Goal: Transaction & Acquisition: Purchase product/service

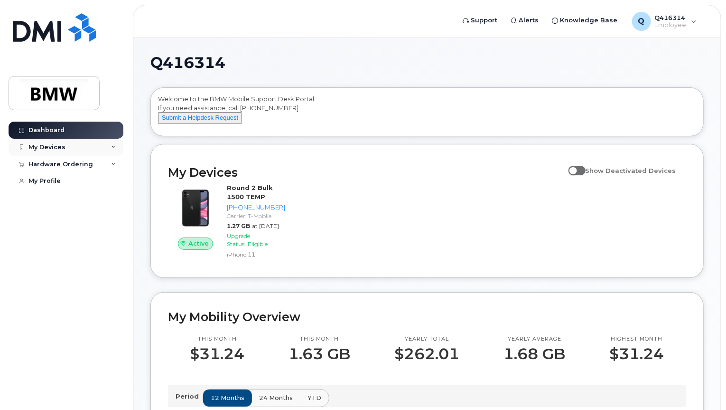
click at [45, 145] on div "My Devices" at bounding box center [46, 147] width 37 height 8
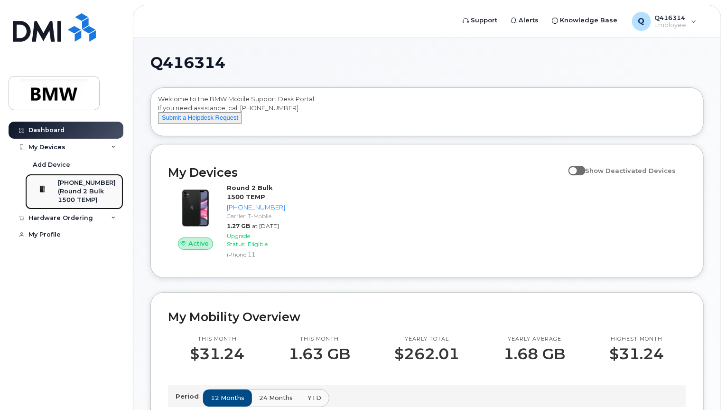
click at [61, 176] on link "864-748-6181 (Round 2 Bulk 1500 TEMP)" at bounding box center [74, 192] width 98 height 36
click at [71, 214] on div "Hardware Ordering" at bounding box center [60, 218] width 65 height 8
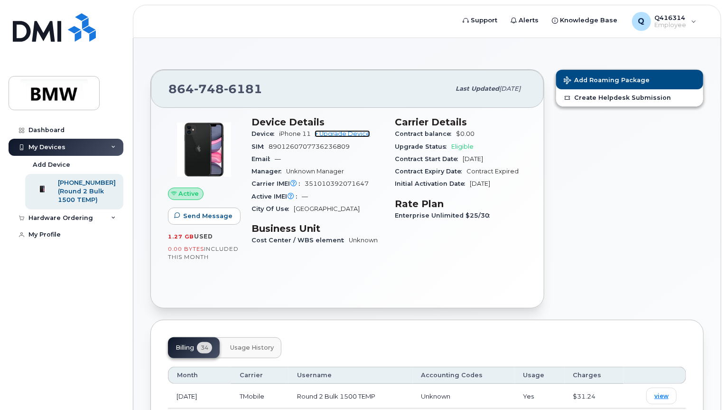
click at [341, 134] on link "+ Upgrade Device" at bounding box center [343, 133] width 56 height 7
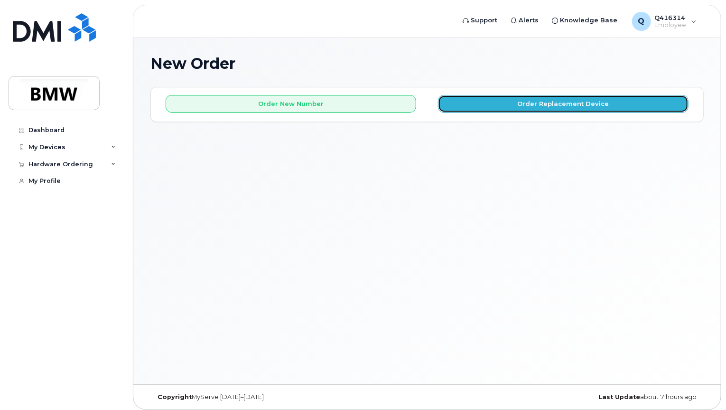
click at [513, 101] on button "Order Replacement Device" at bounding box center [563, 104] width 251 height 18
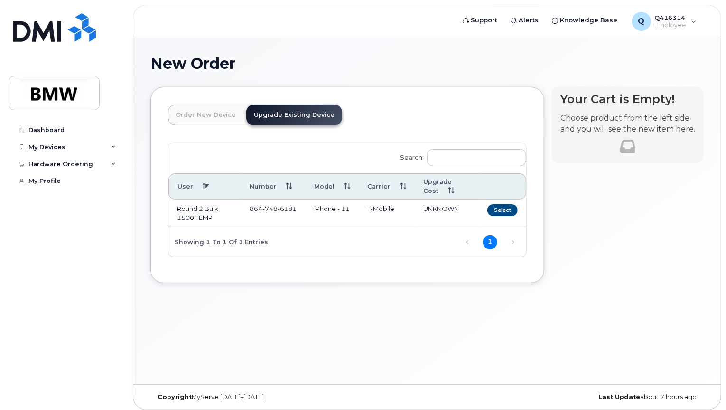
click at [219, 121] on link "Order New Device" at bounding box center [205, 114] width 75 height 21
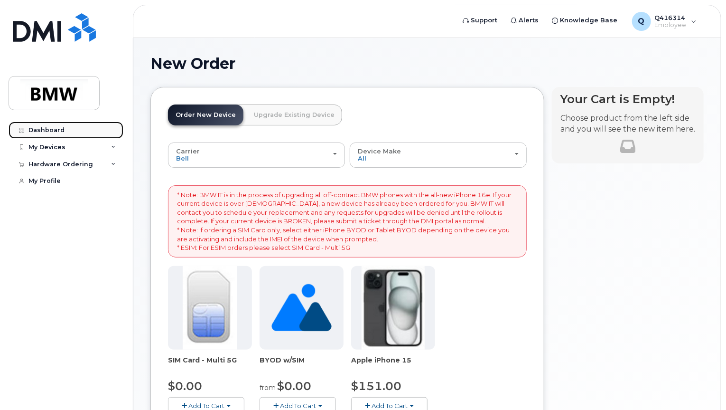
click at [30, 130] on div "Dashboard" at bounding box center [46, 130] width 36 height 8
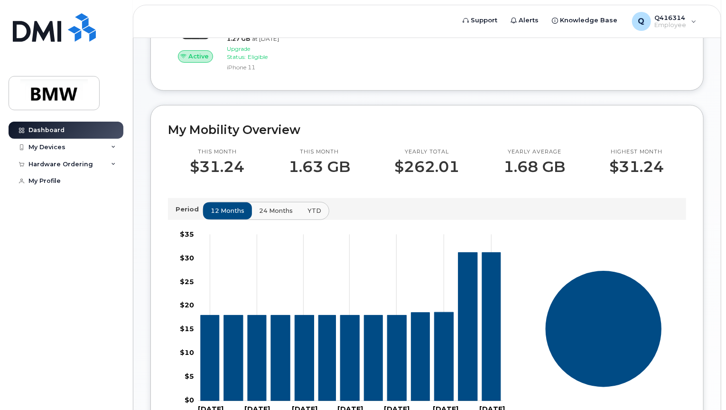
scroll to position [190, 0]
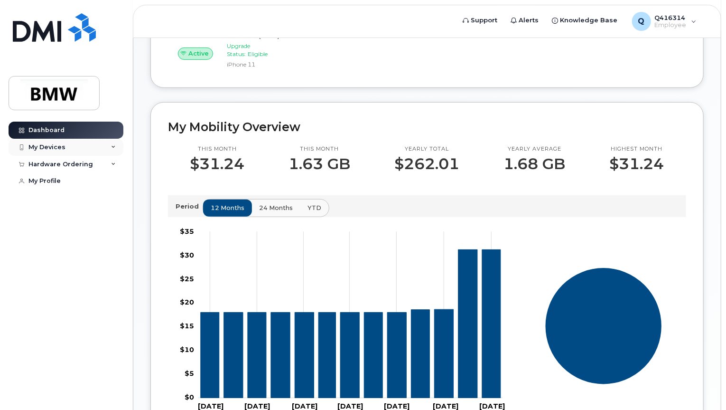
click at [71, 144] on div "My Devices" at bounding box center [66, 147] width 115 height 17
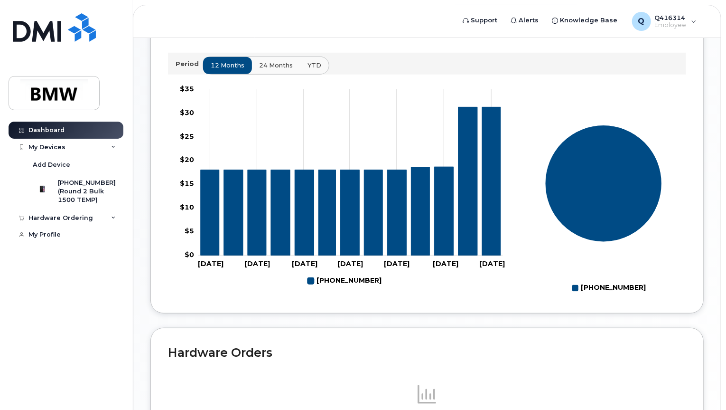
scroll to position [459, 0]
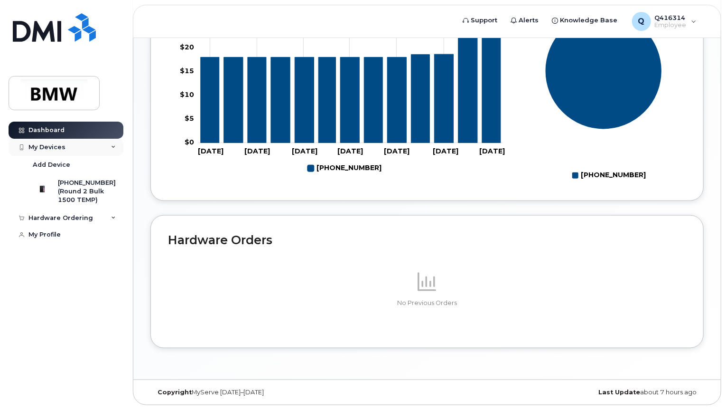
click at [62, 149] on div "My Devices" at bounding box center [46, 147] width 37 height 8
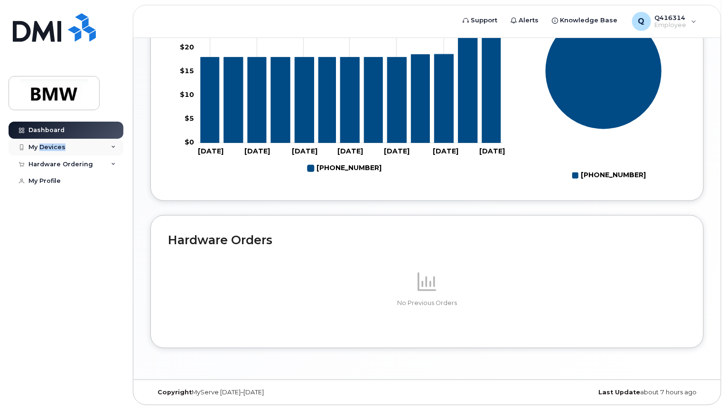
click at [62, 149] on div "My Devices" at bounding box center [46, 147] width 37 height 8
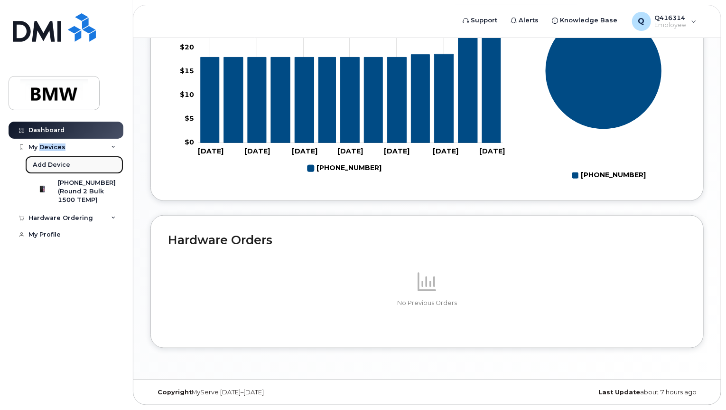
click at [51, 161] on div "Add Device" at bounding box center [51, 164] width 37 height 9
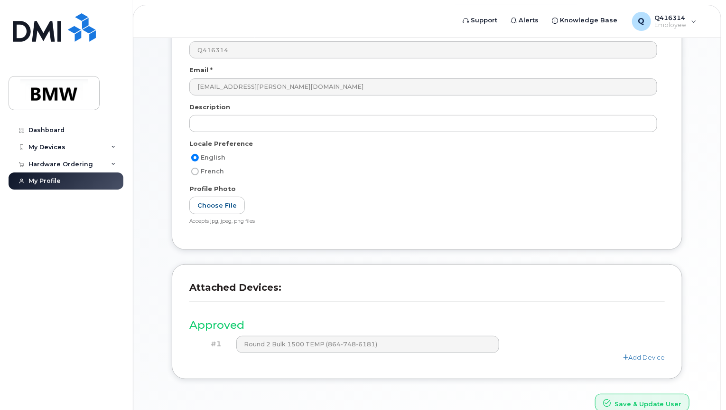
scroll to position [153, 0]
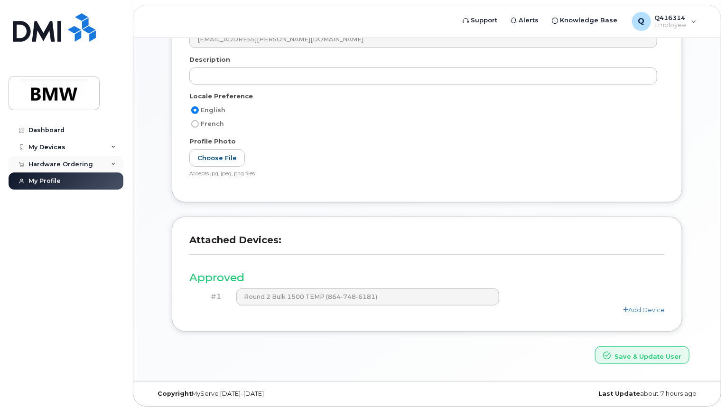
click at [51, 162] on div "Hardware Ordering" at bounding box center [60, 164] width 65 height 8
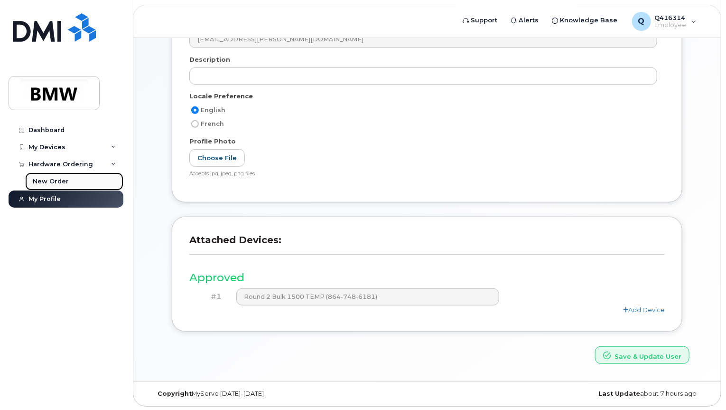
click at [52, 176] on link "New Order" at bounding box center [74, 181] width 98 height 18
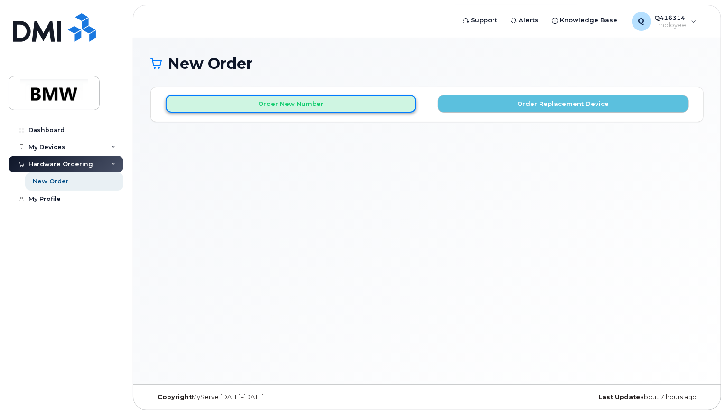
click at [328, 100] on button "Order New Number" at bounding box center [291, 104] width 251 height 18
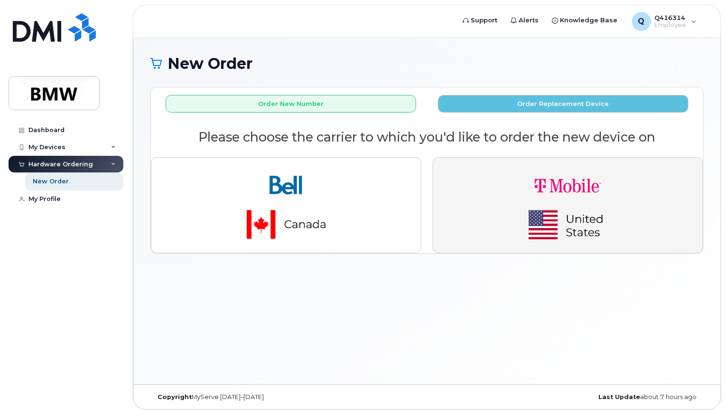
click at [495, 189] on button "button" at bounding box center [568, 205] width 270 height 96
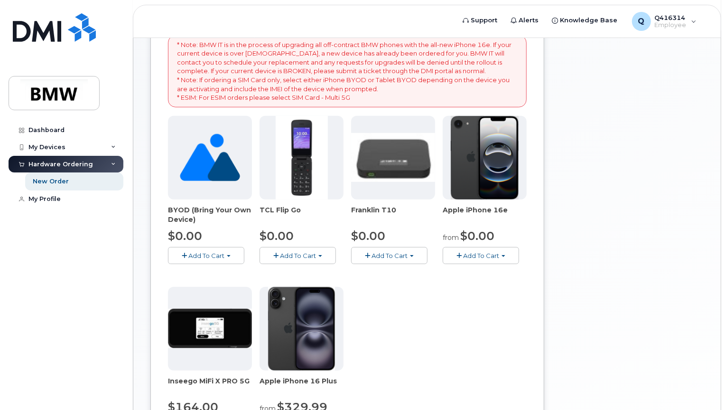
scroll to position [190, 0]
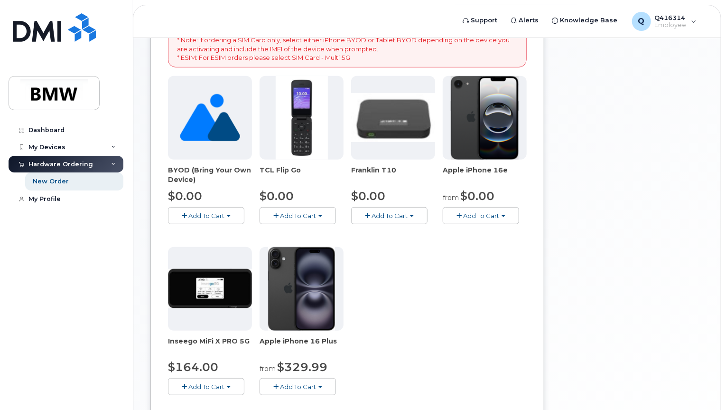
click at [394, 135] on img at bounding box center [393, 117] width 84 height 48
click at [366, 170] on span "Franklin T10" at bounding box center [393, 174] width 84 height 19
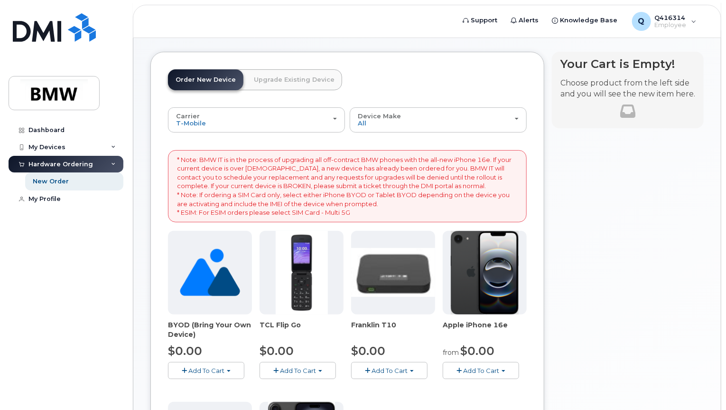
scroll to position [0, 0]
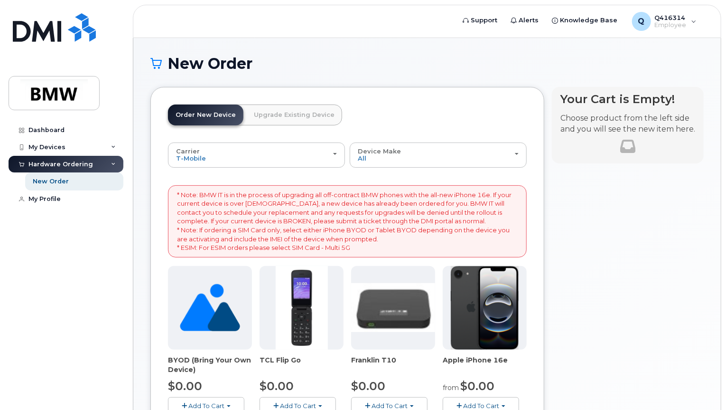
click at [287, 108] on link "Upgrade Existing Device" at bounding box center [294, 114] width 96 height 21
